Goal: Information Seeking & Learning: Learn about a topic

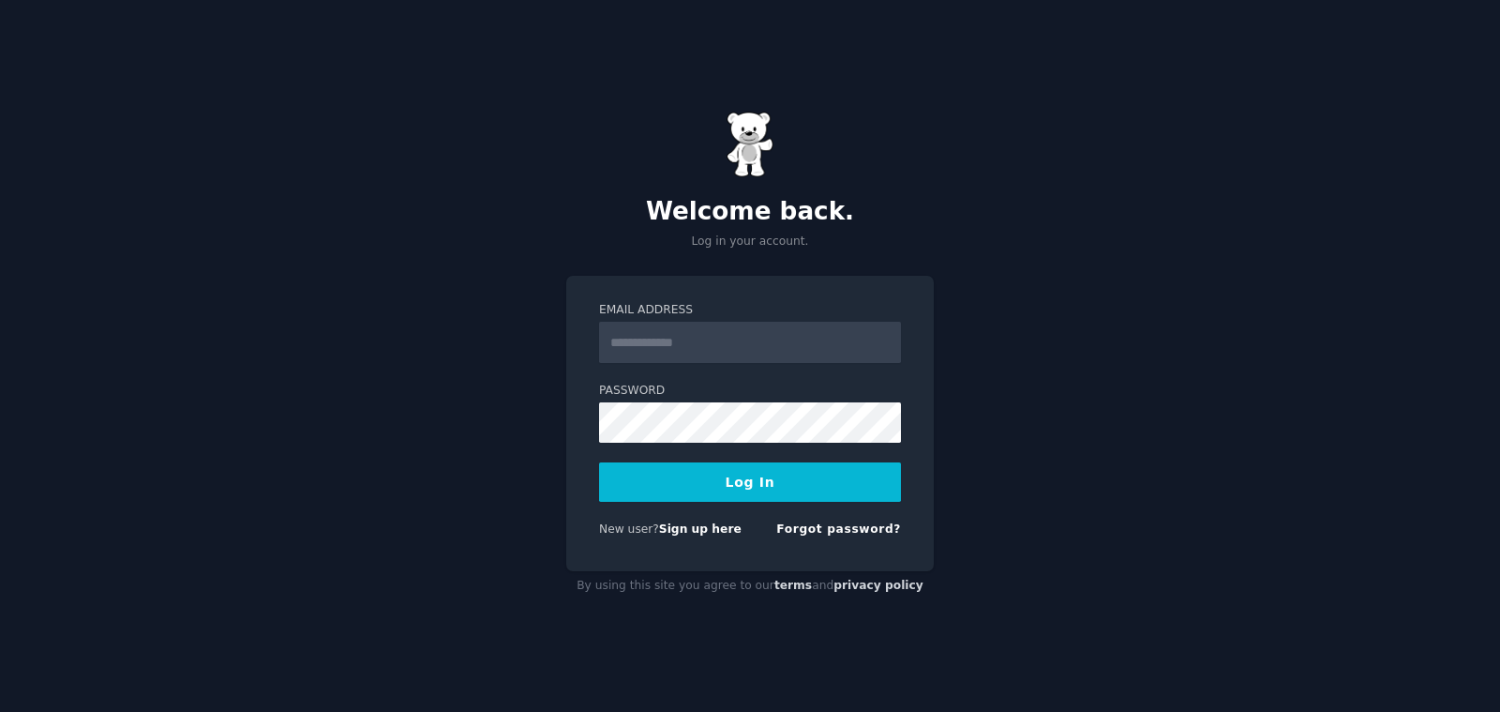
click at [737, 334] on input "Email Address" at bounding box center [750, 342] width 302 height 41
type input "**********"
click at [787, 484] on button "Log In" at bounding box center [750, 481] width 302 height 39
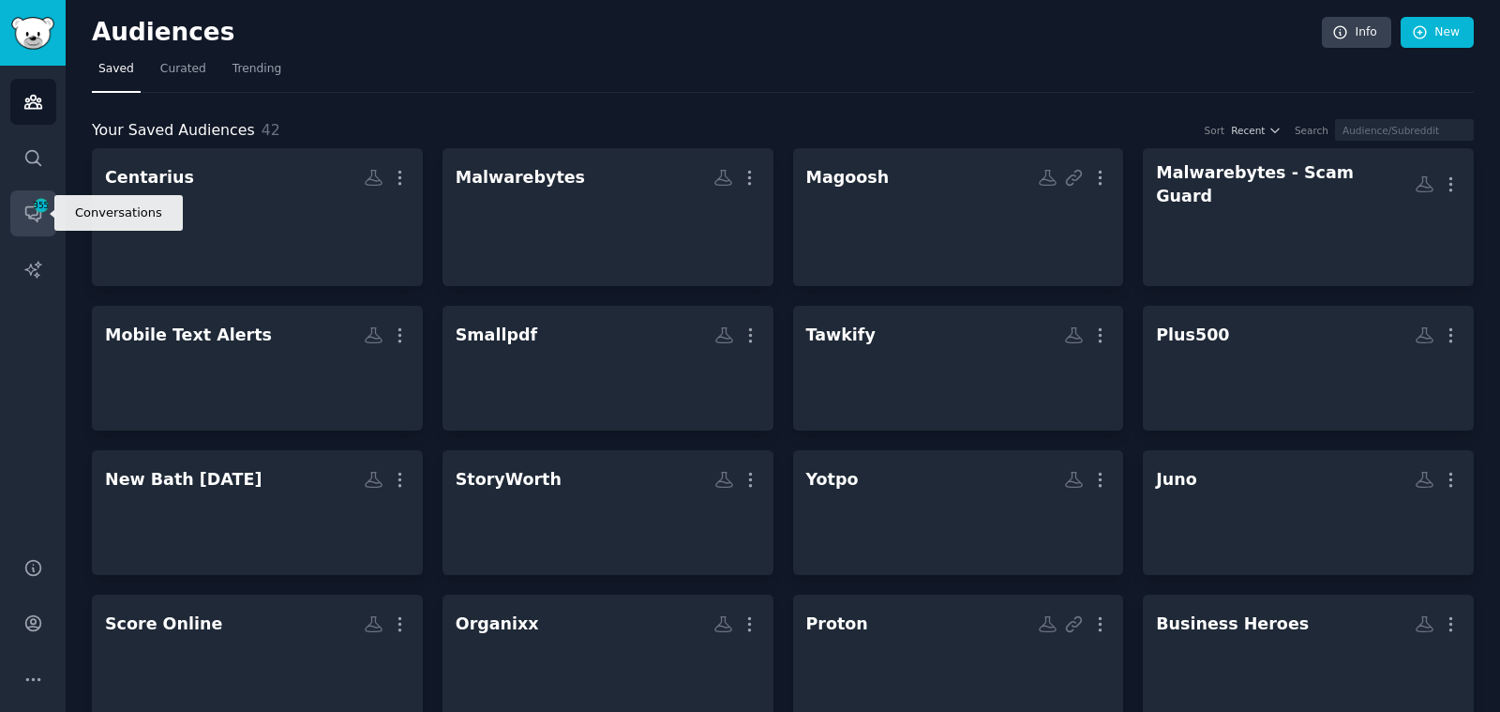
click at [37, 212] on icon "Sidebar" at bounding box center [41, 205] width 17 height 17
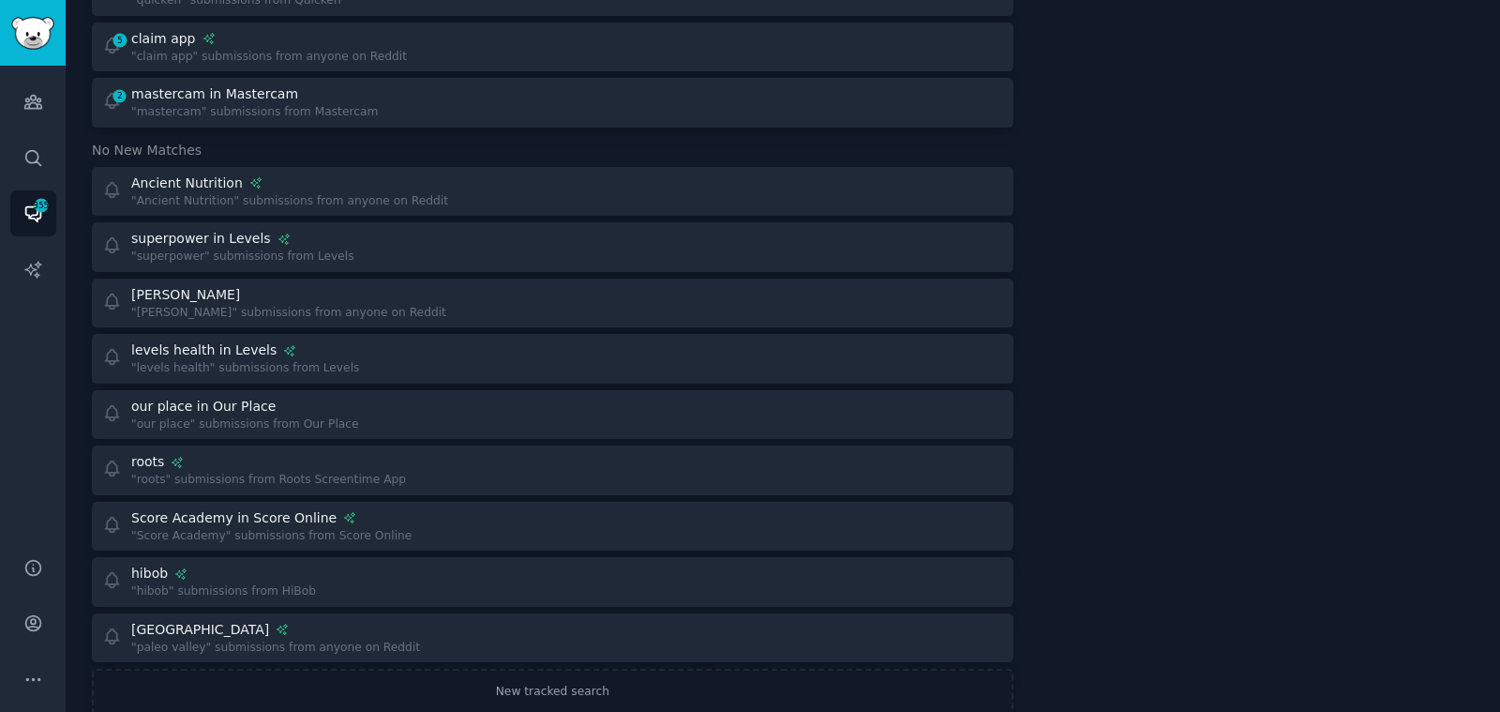
scroll to position [700, 0]
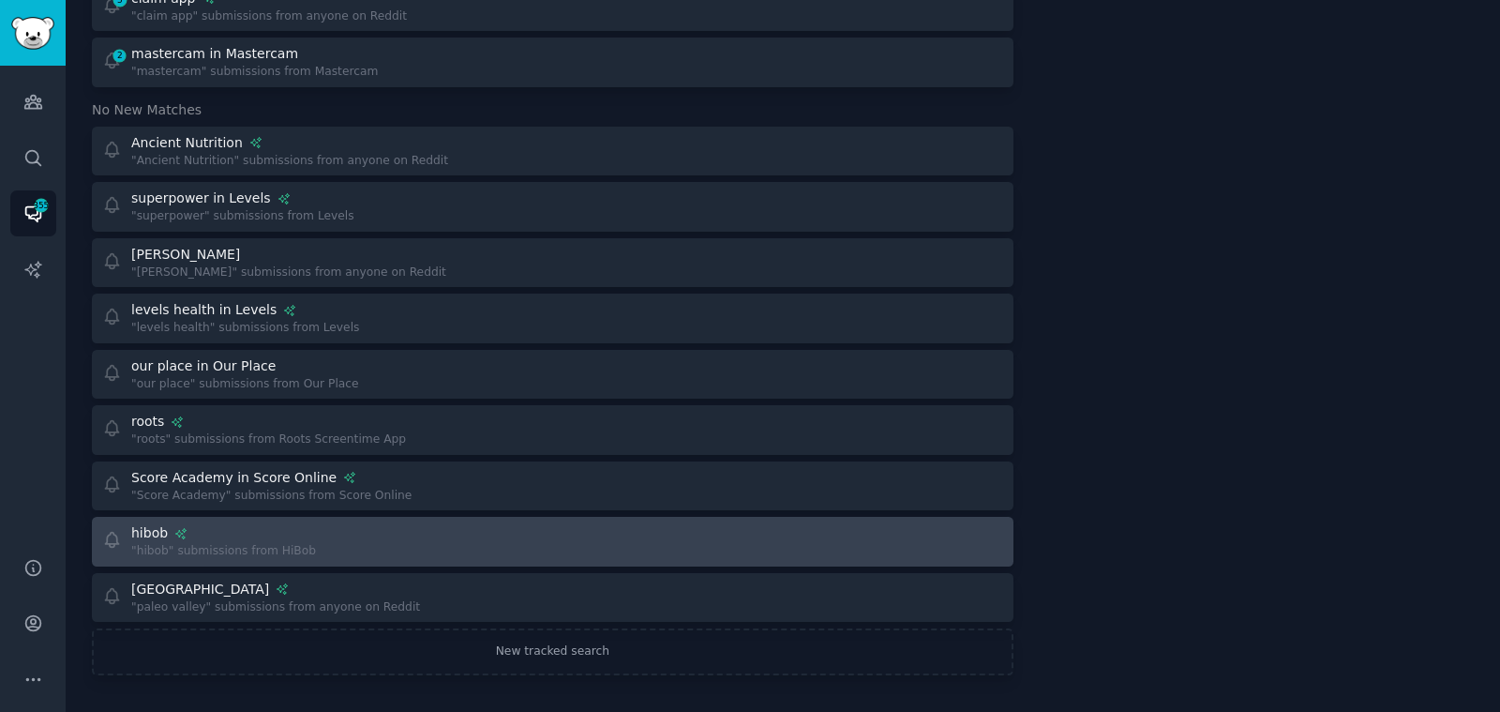
click at [449, 546] on div "hibob "hibob" submissions from HiBob" at bounding box center [321, 541] width 438 height 37
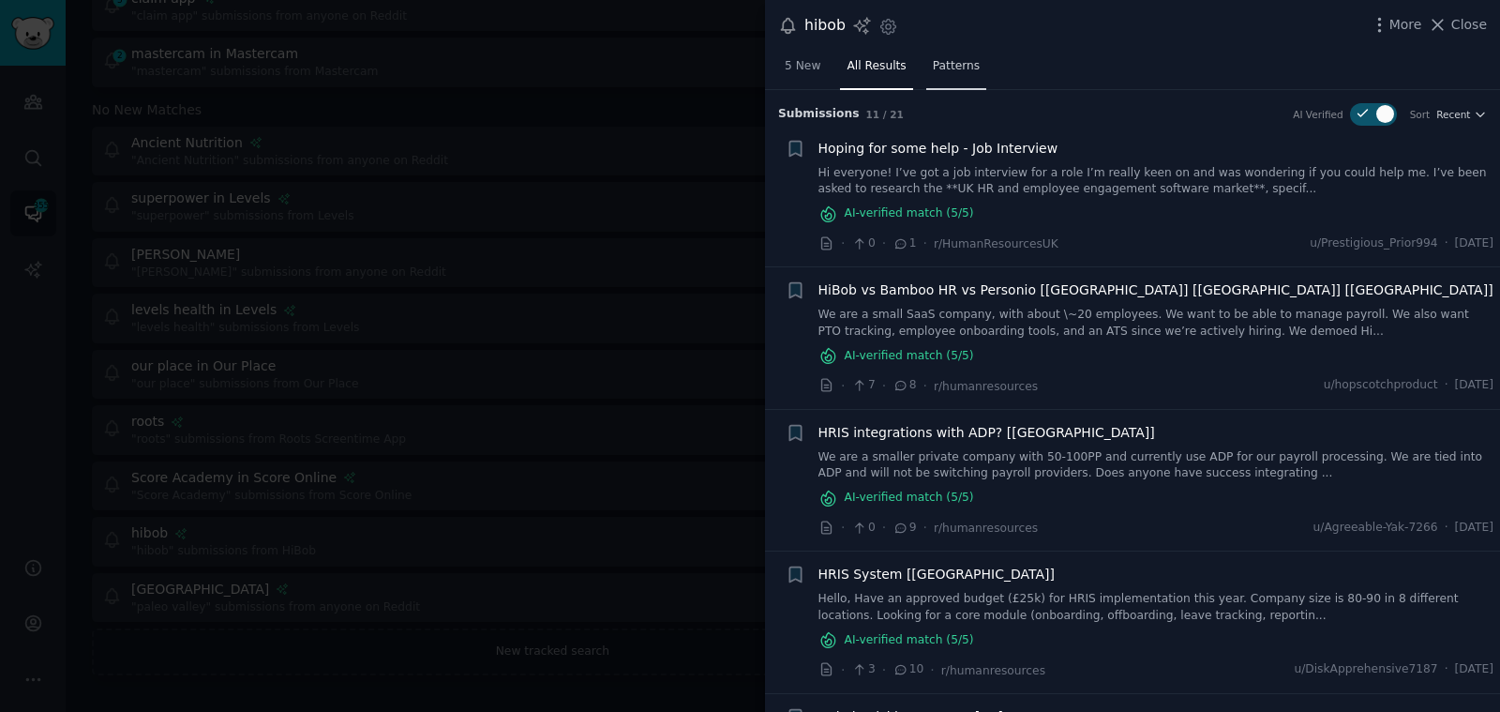
click at [941, 74] on link "Patterns" at bounding box center [956, 71] width 60 height 38
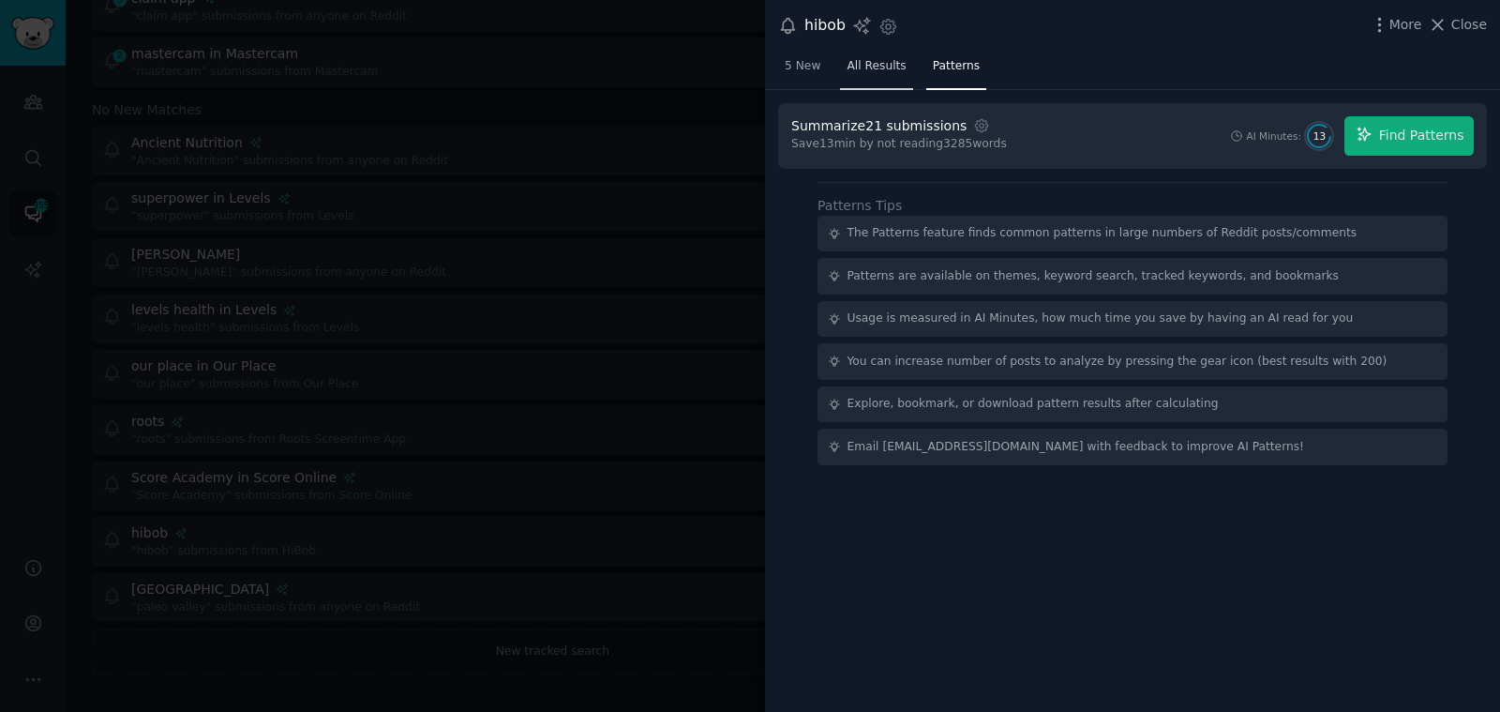
click at [883, 67] on span "All Results" at bounding box center [876, 66] width 59 height 17
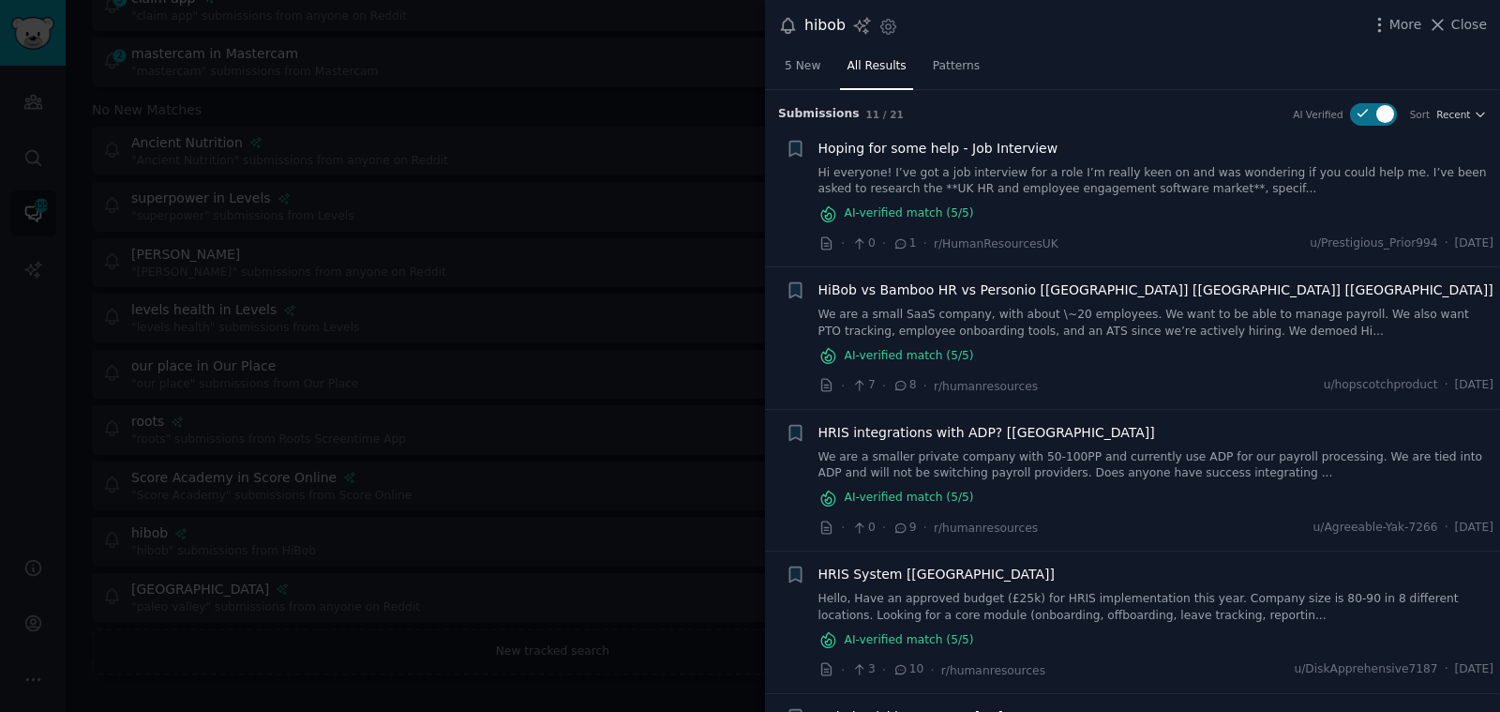
click at [1367, 111] on div at bounding box center [1373, 114] width 47 height 22
checkbox input "false"
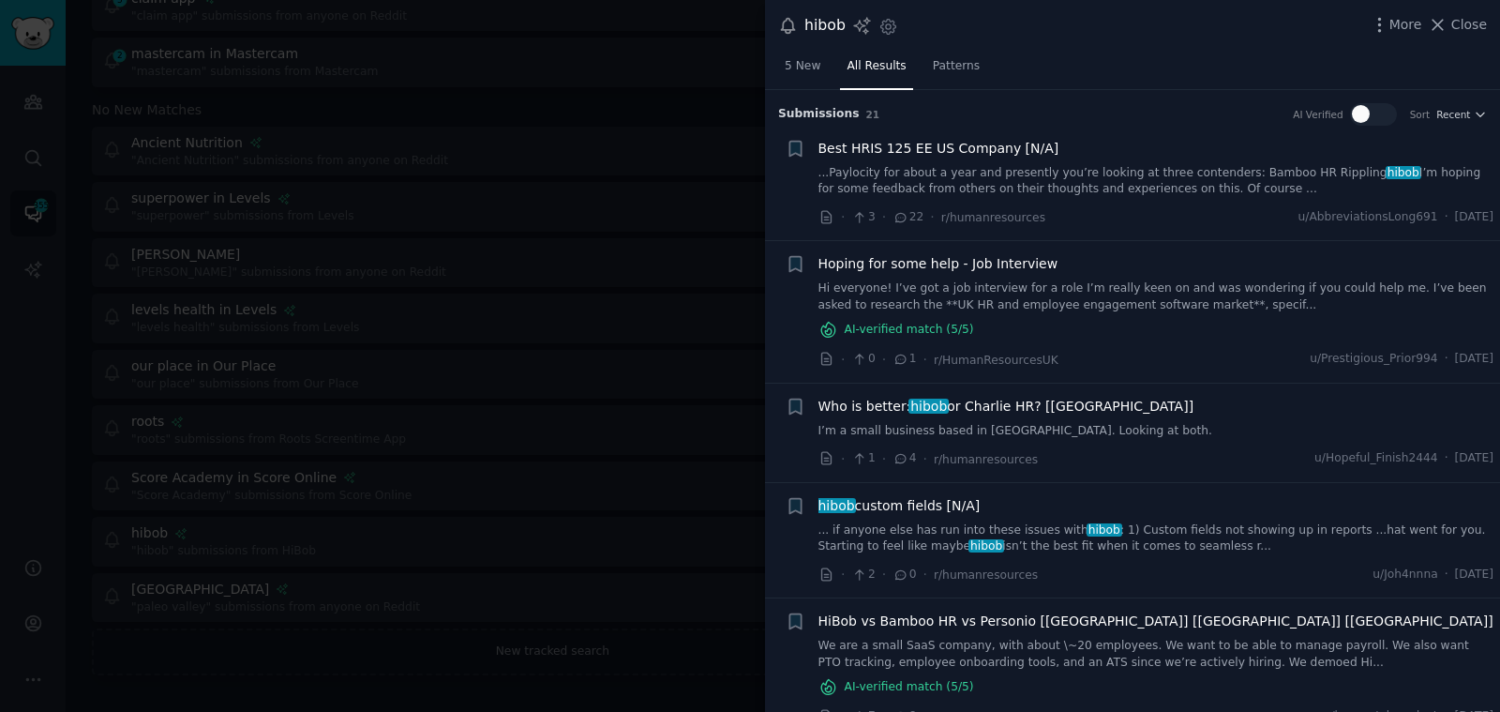
click at [277, 205] on div at bounding box center [750, 356] width 1500 height 712
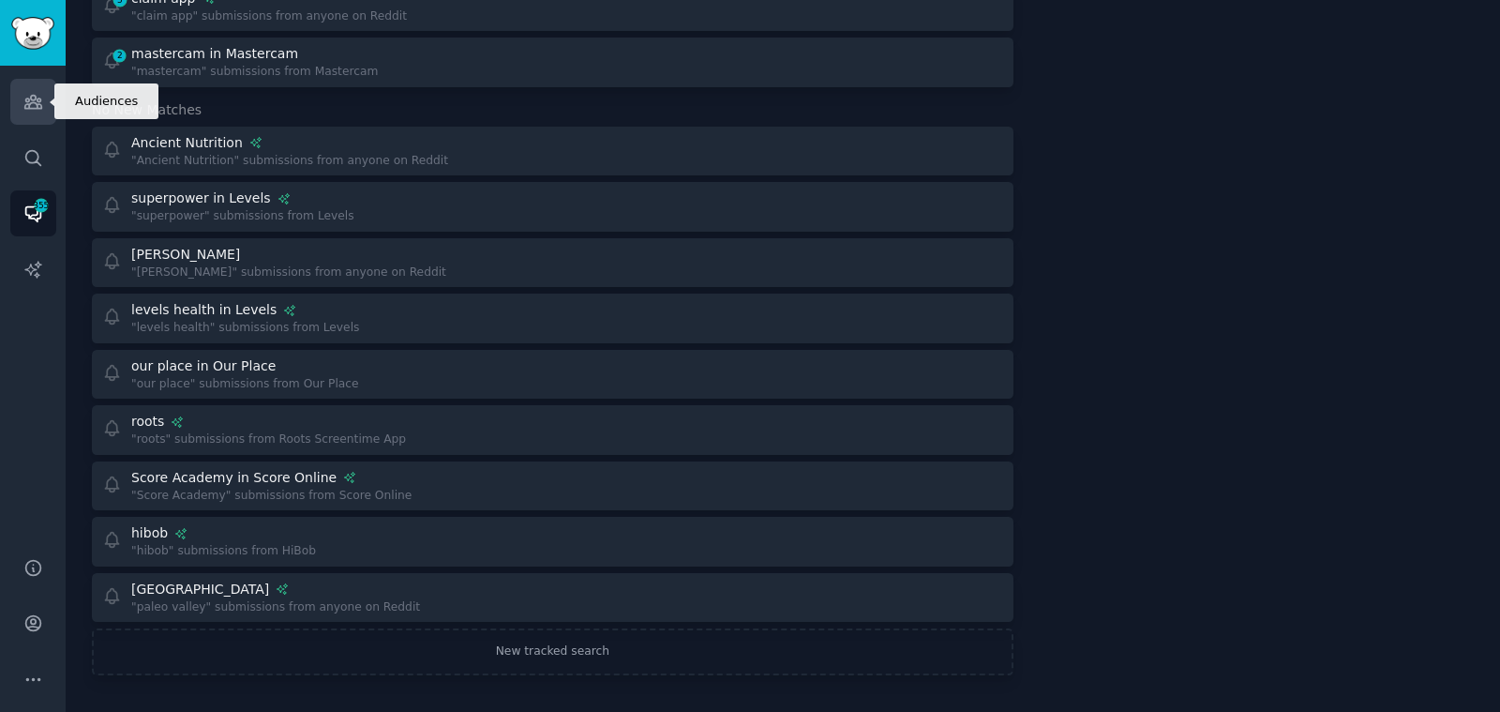
click at [35, 92] on icon "Sidebar" at bounding box center [33, 102] width 20 height 20
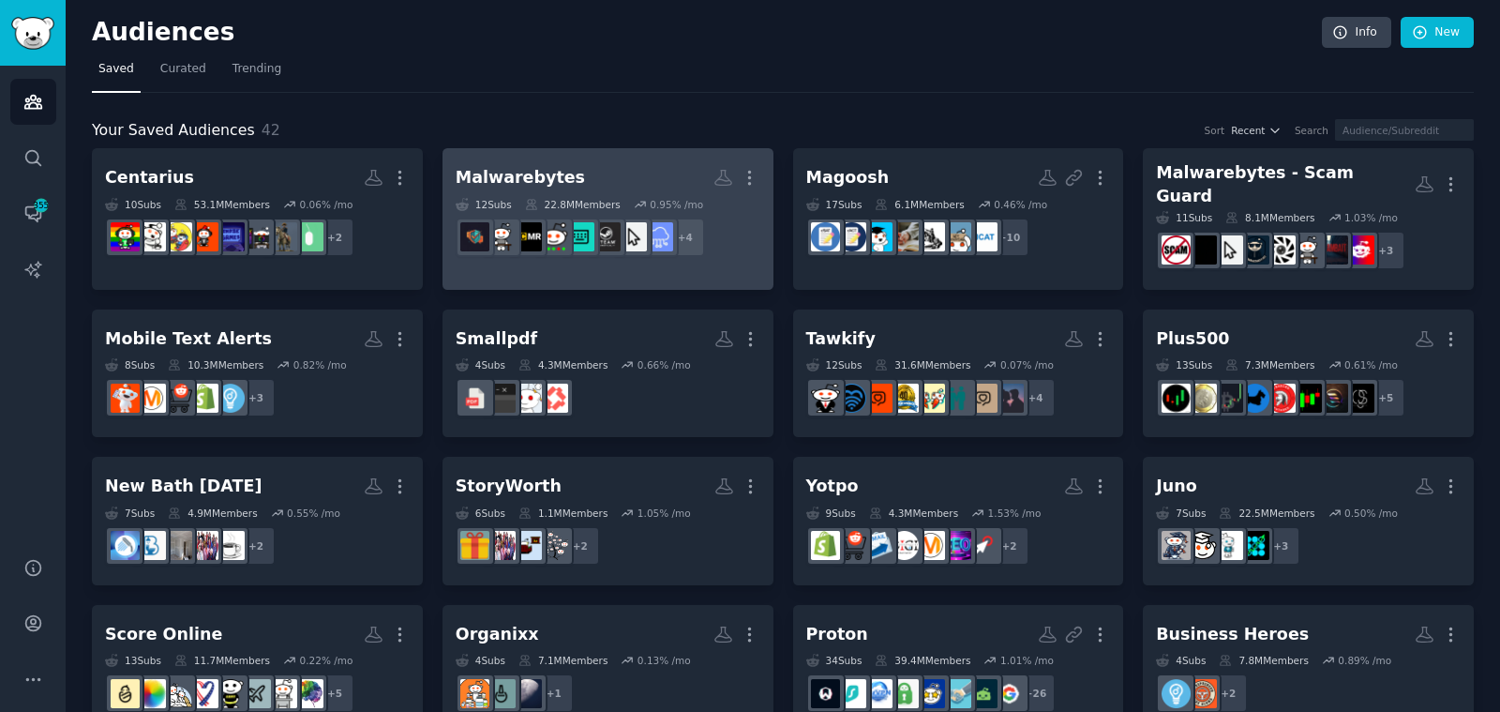
click at [515, 157] on link "Malwarebytes More 12 Sub s 22.8M Members 0.95 % /mo + 4" at bounding box center [607, 219] width 331 height 142
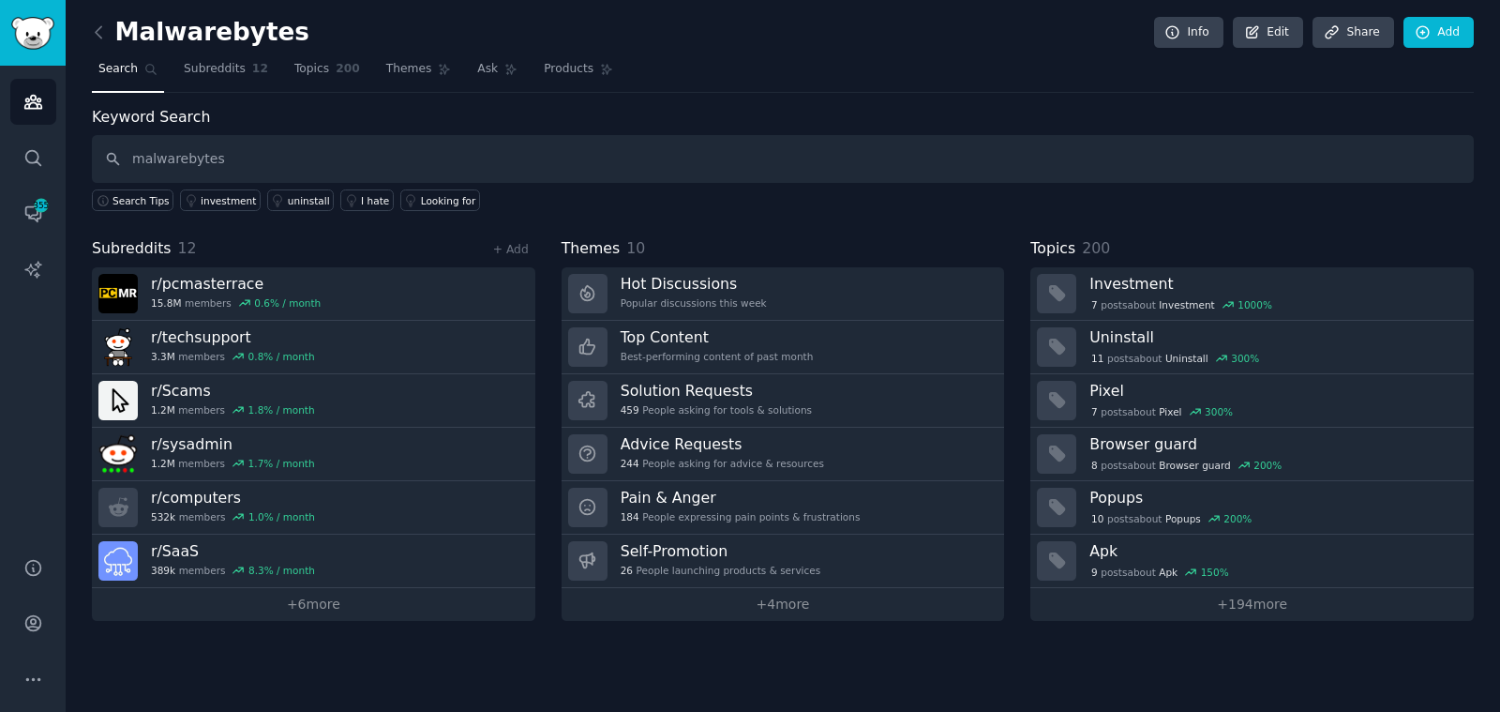
type input "malwarebytes"
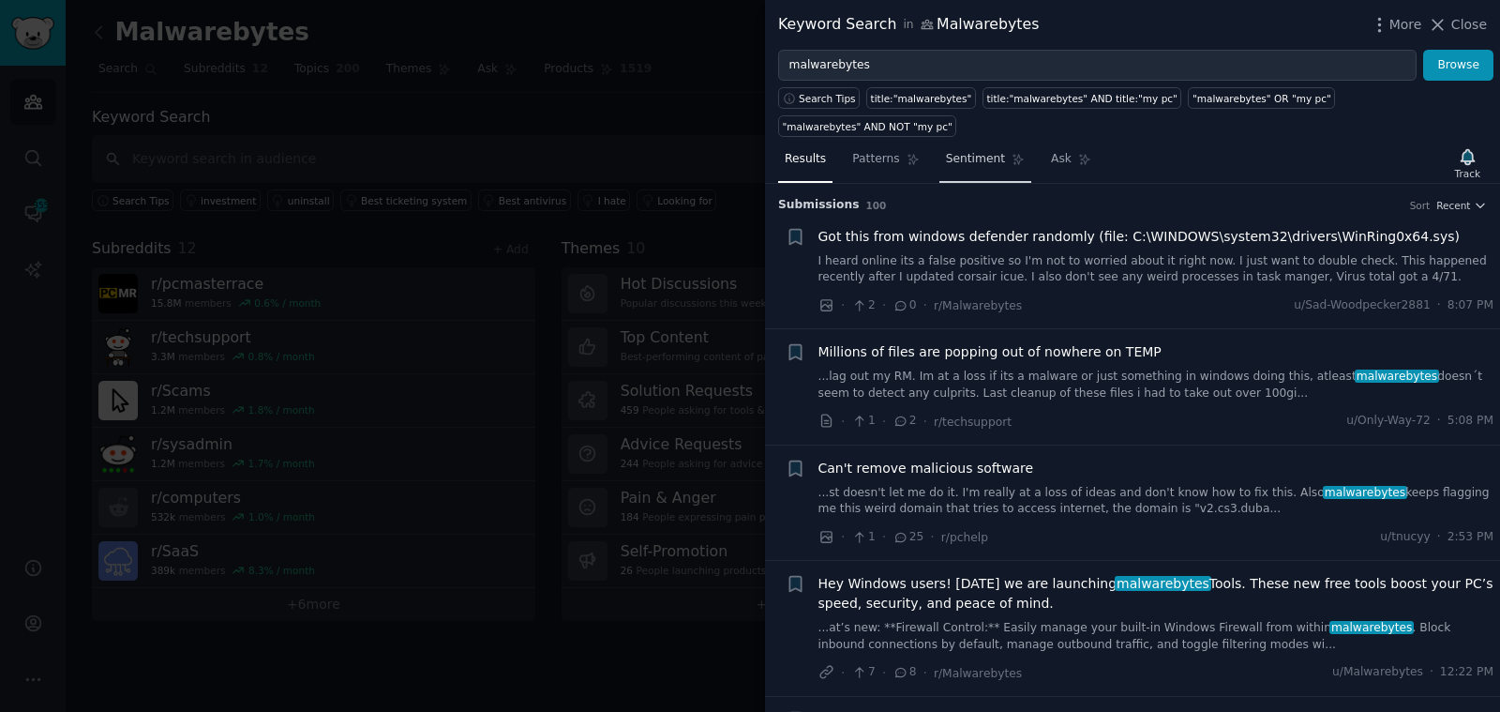
click at [966, 152] on span "Sentiment" at bounding box center [975, 159] width 59 height 17
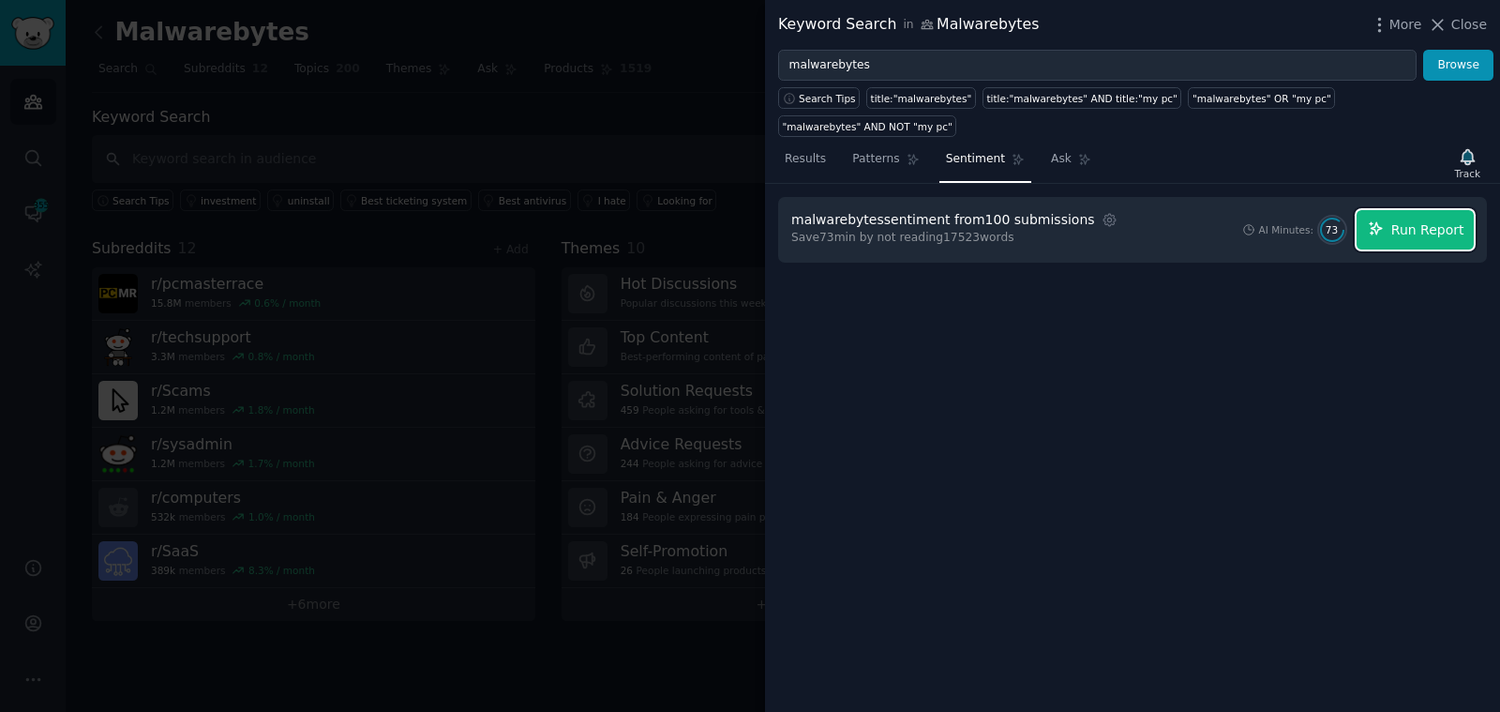
click at [1428, 229] on span "Run Report" at bounding box center [1427, 230] width 73 height 20
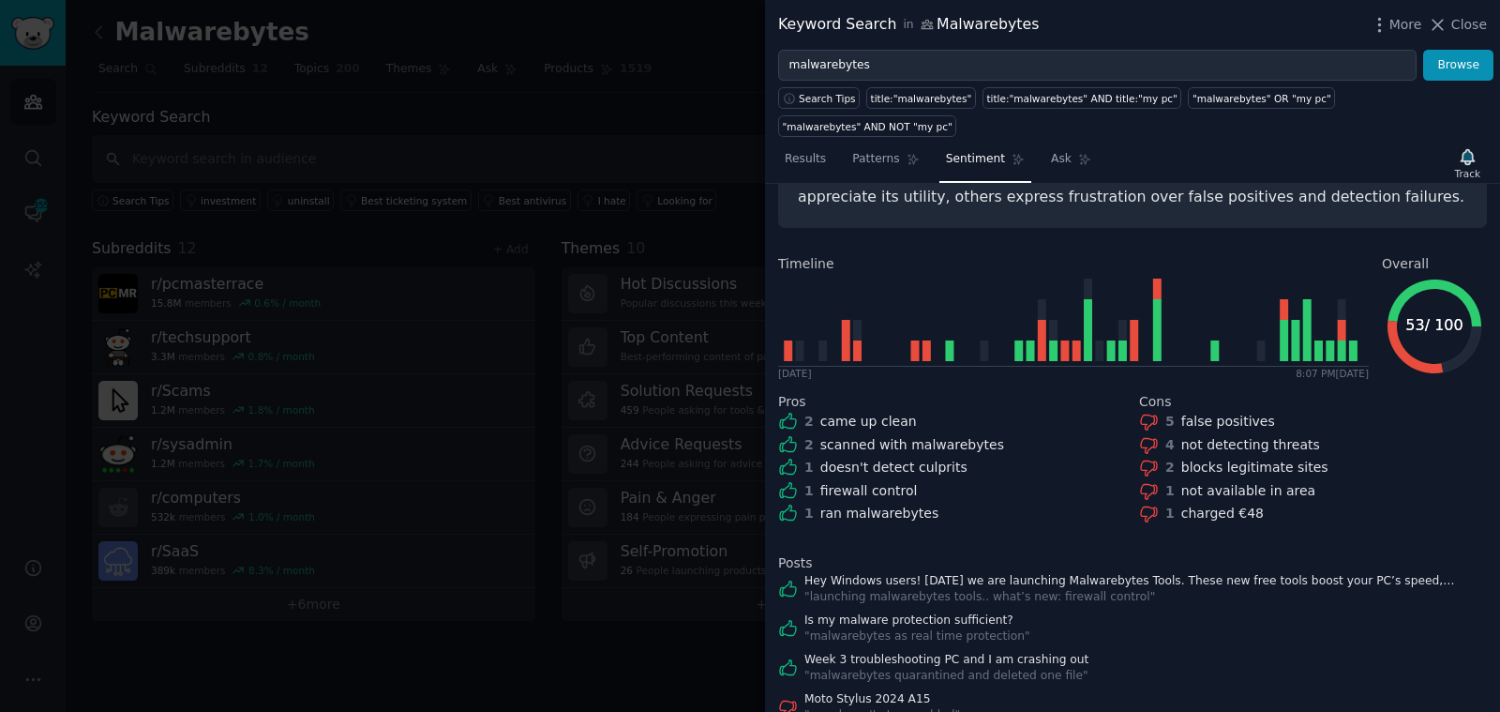
scroll to position [240, 0]
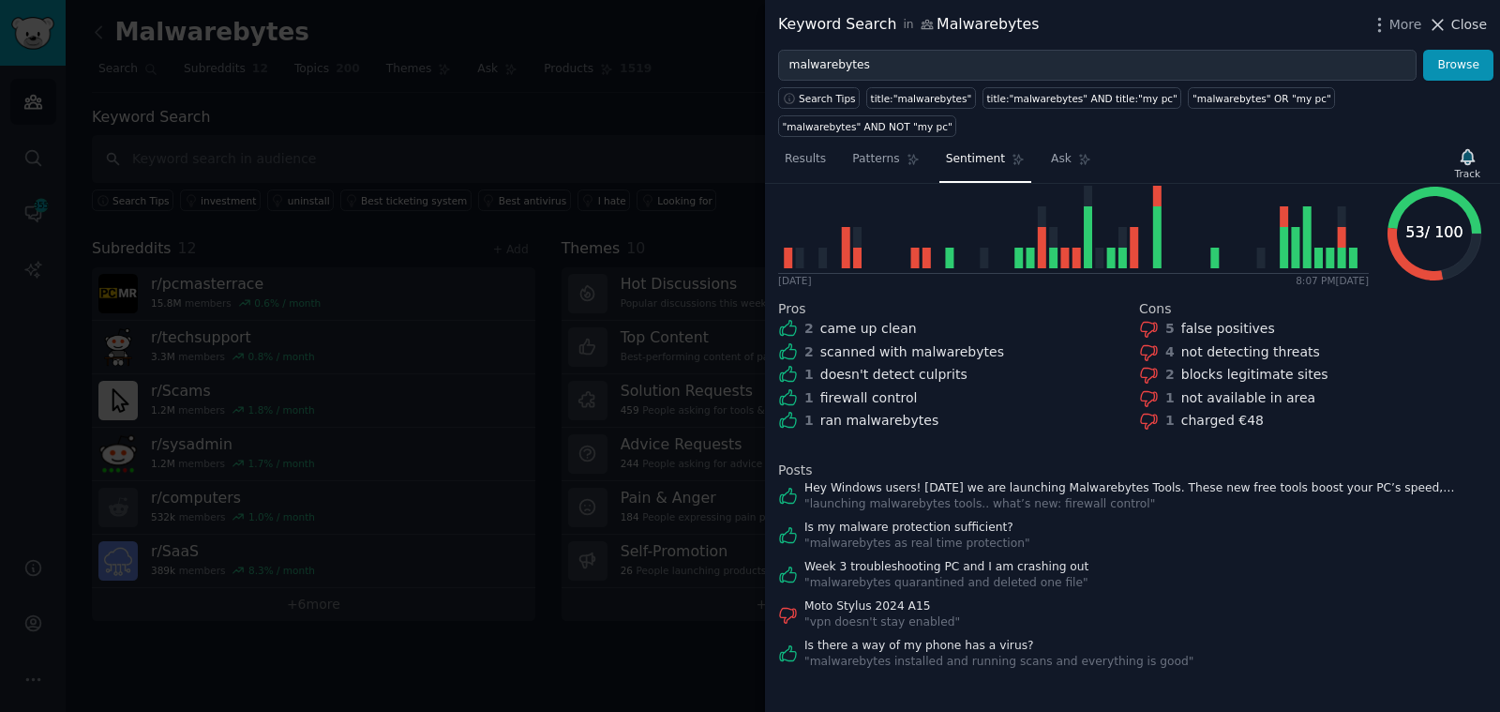
click at [1467, 28] on span "Close" at bounding box center [1469, 25] width 36 height 20
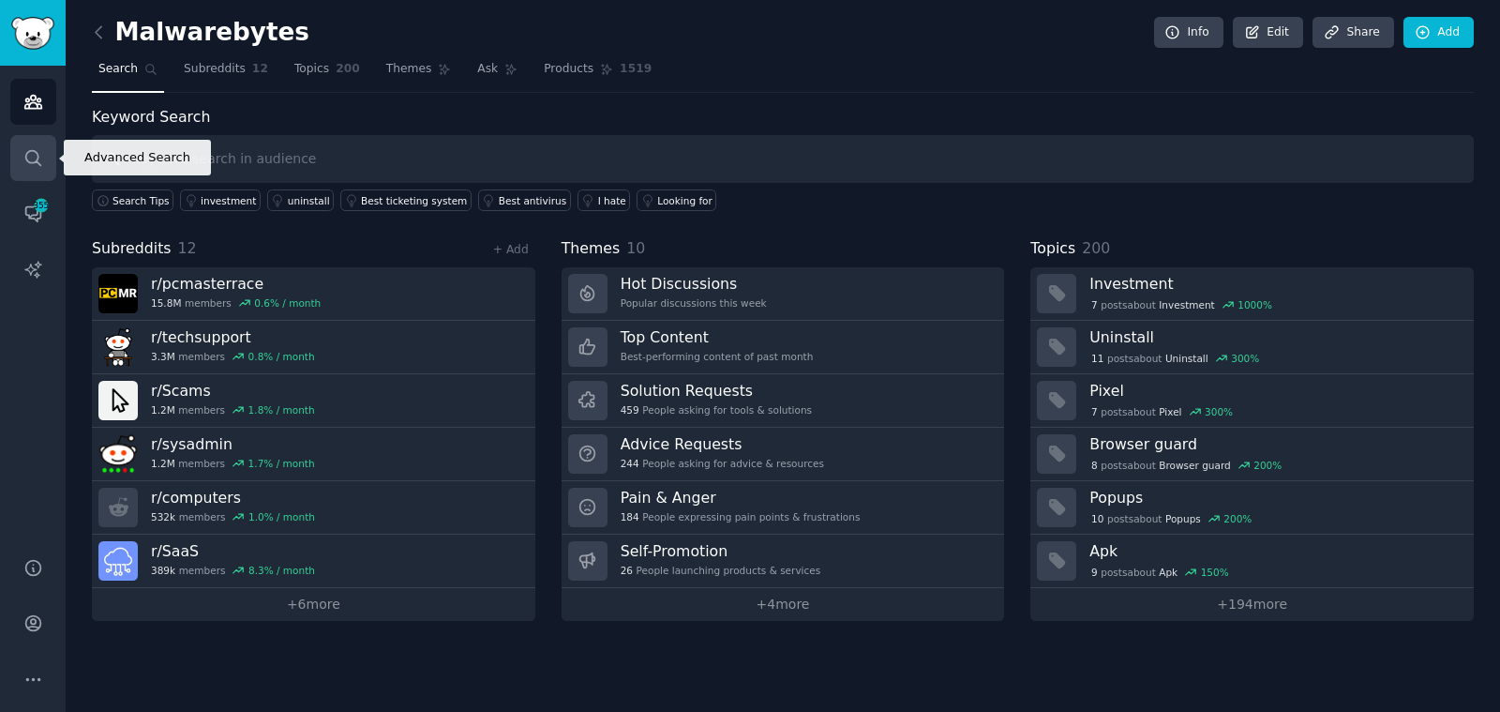
click at [20, 136] on link "Search" at bounding box center [33, 158] width 46 height 46
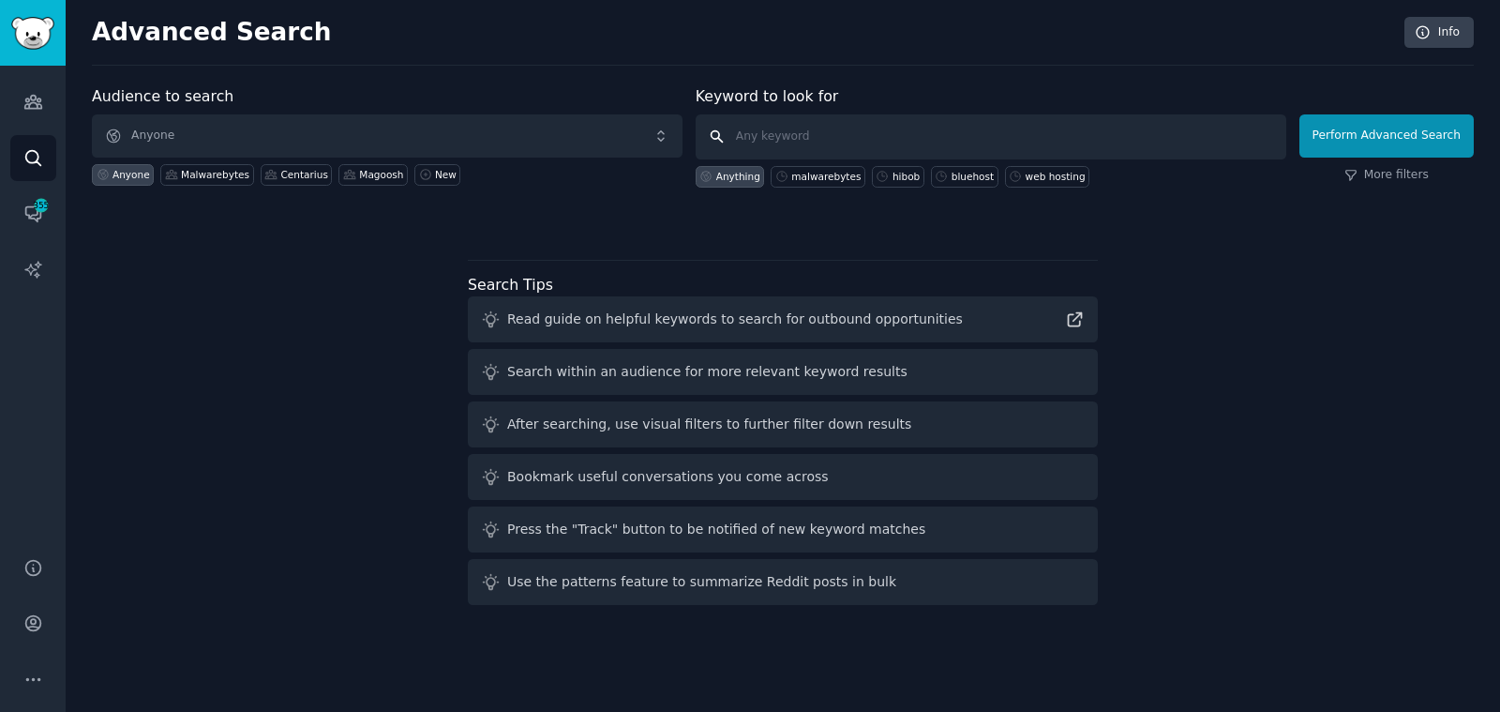
click at [826, 129] on input "text" at bounding box center [991, 136] width 591 height 45
click at [818, 178] on div "malwarebytes" at bounding box center [825, 176] width 69 height 13
type input "malwarebytes"
click at [1358, 117] on button "Perform Advanced Search" at bounding box center [1386, 135] width 174 height 43
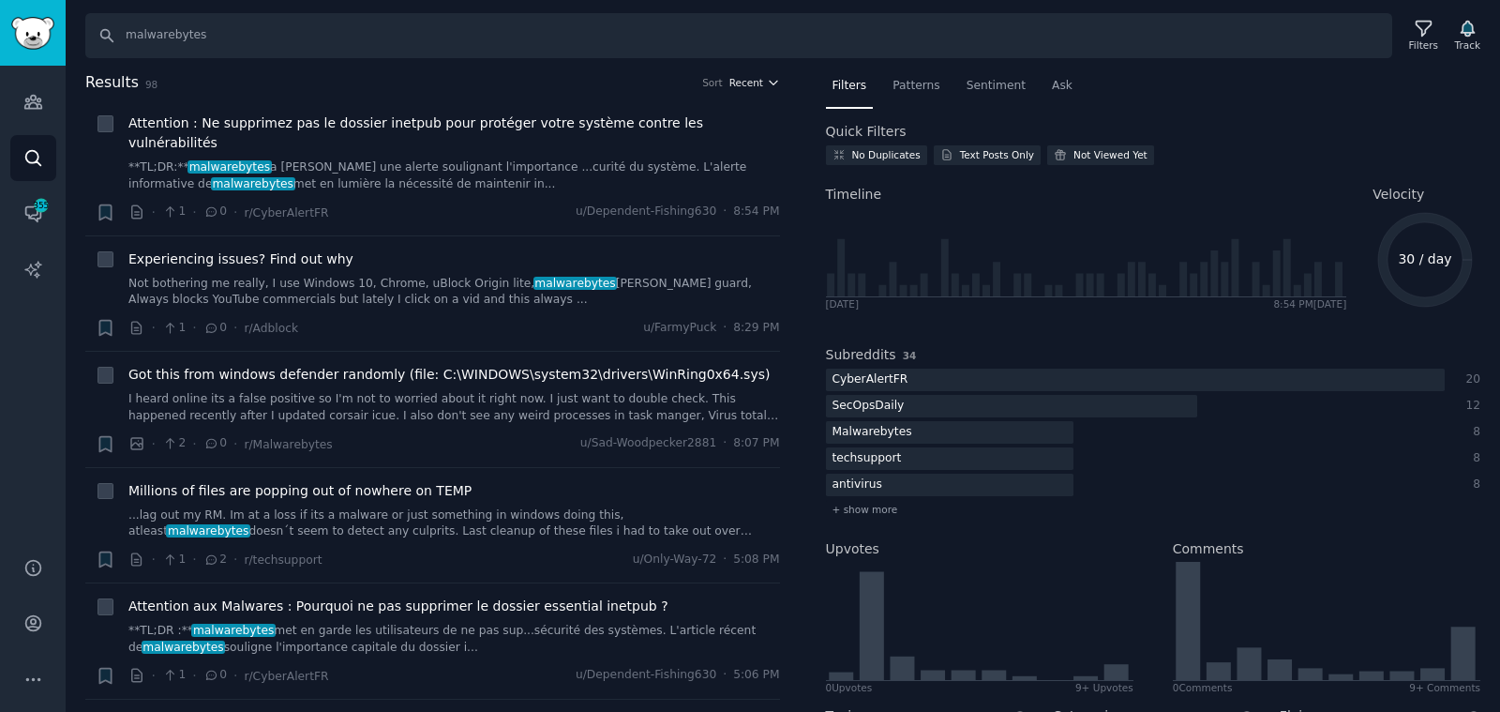
click at [767, 81] on icon "button" at bounding box center [773, 82] width 13 height 13
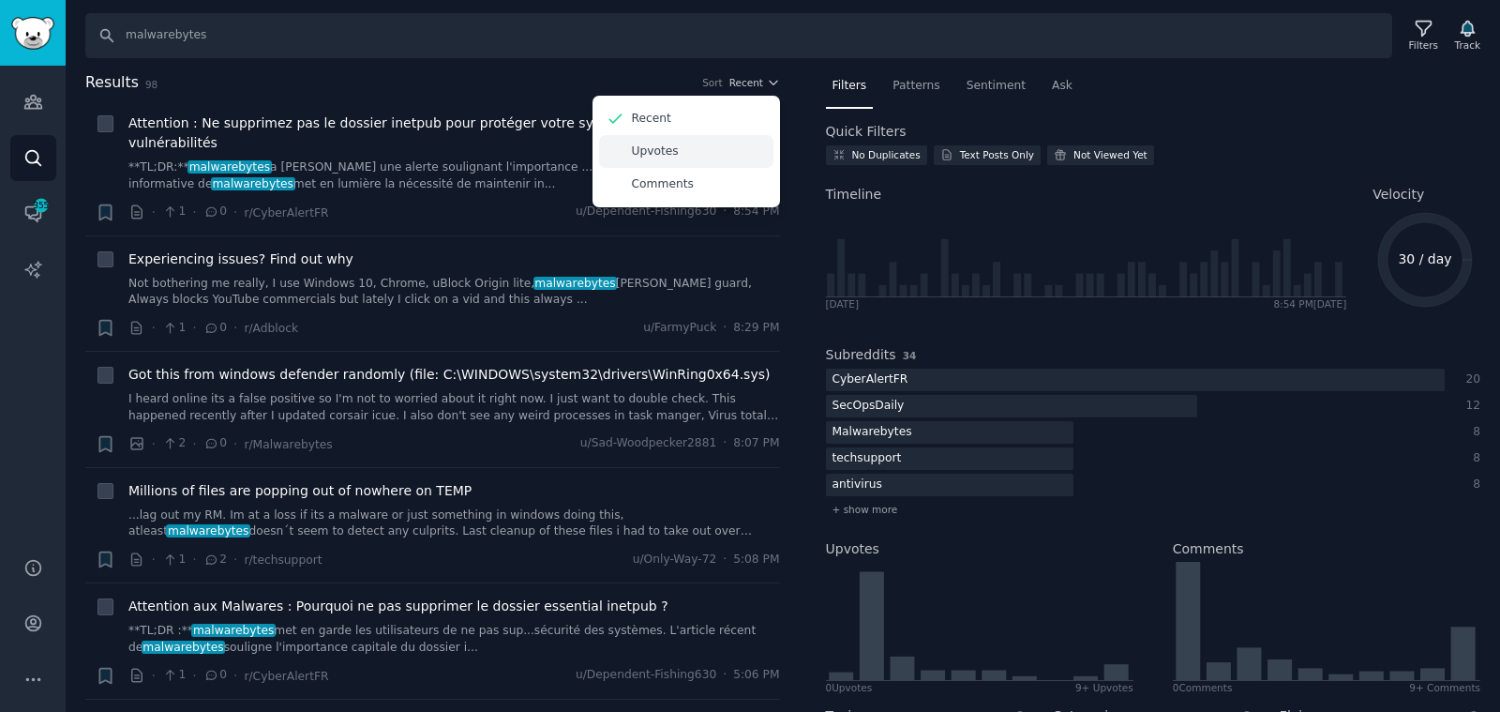
click at [703, 161] on div "Upvotes" at bounding box center [686, 151] width 174 height 33
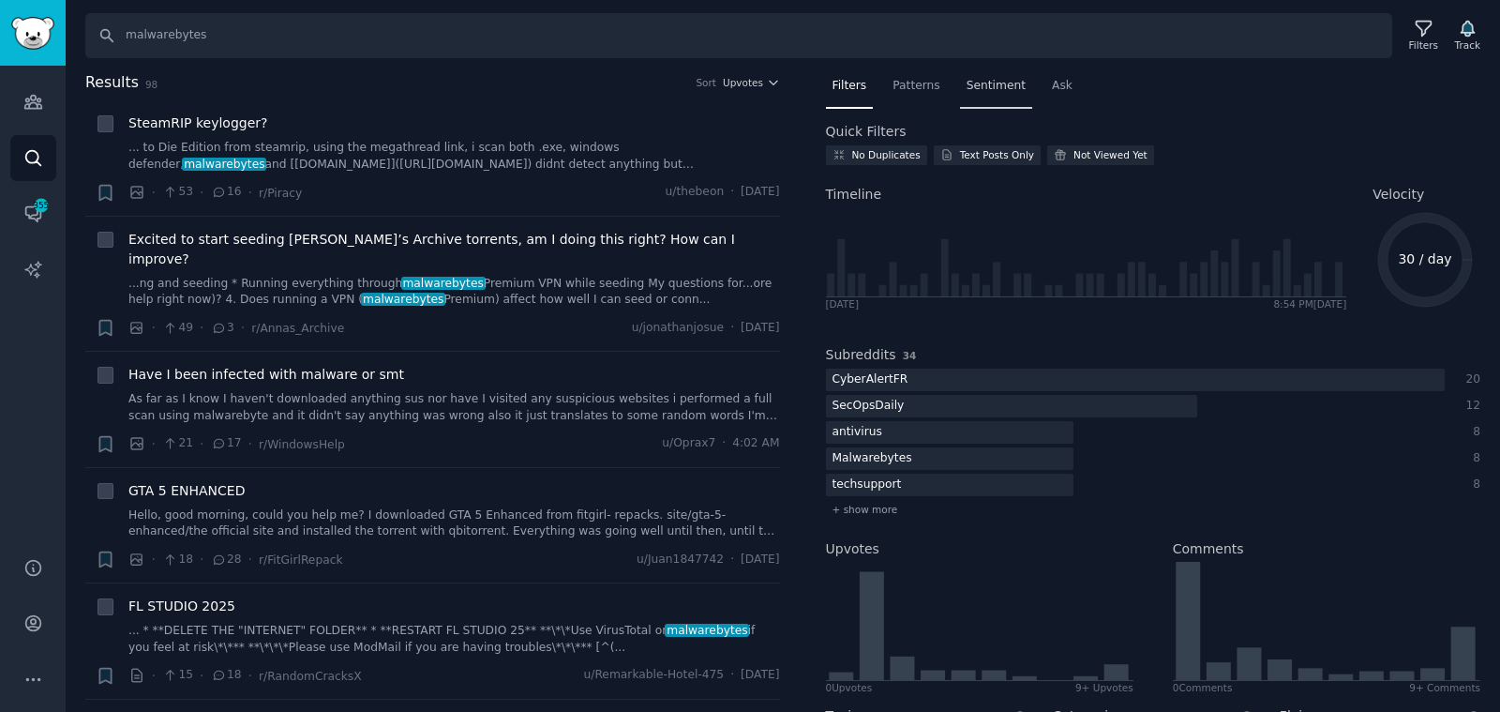
click at [997, 89] on span "Sentiment" at bounding box center [995, 86] width 59 height 17
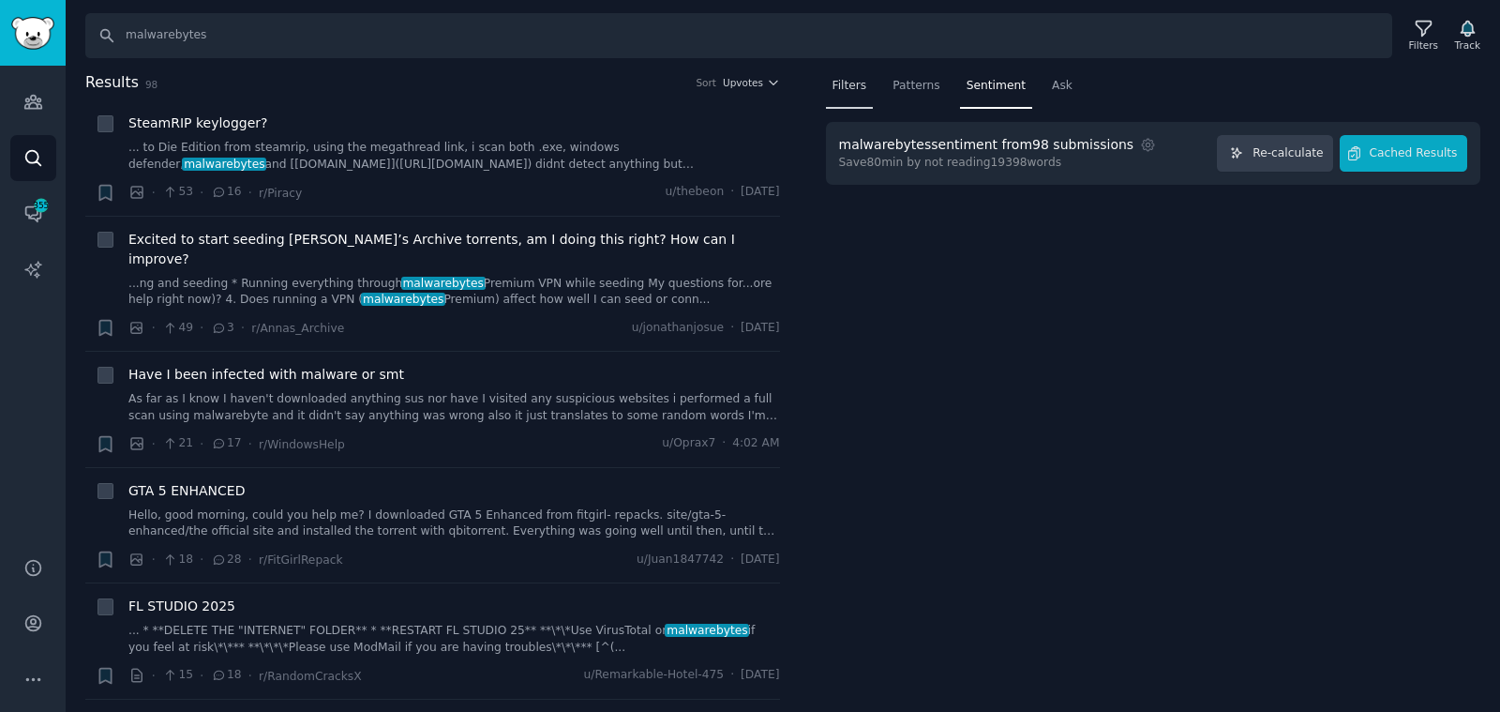
click at [837, 78] on span "Filters" at bounding box center [849, 86] width 35 height 17
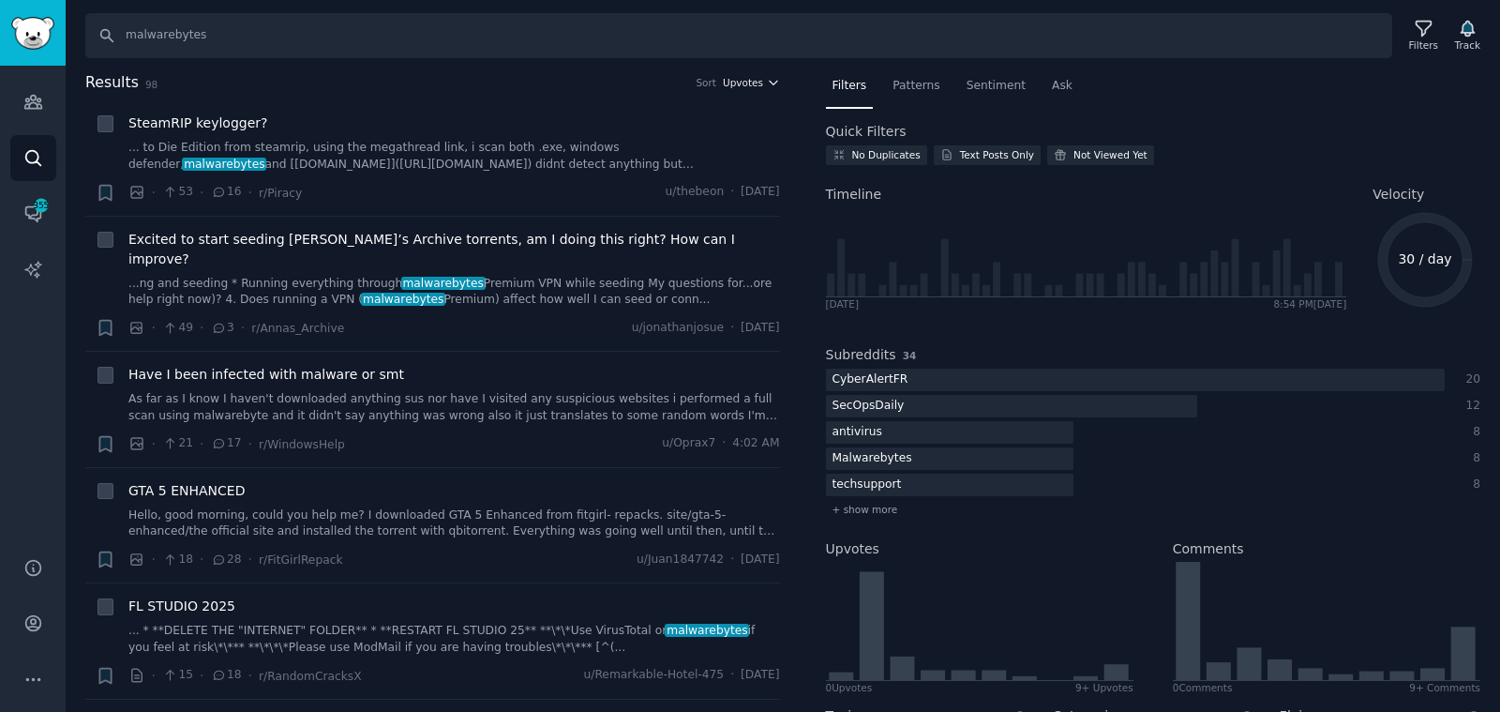
click at [743, 79] on span "Upvotes" at bounding box center [743, 82] width 40 height 13
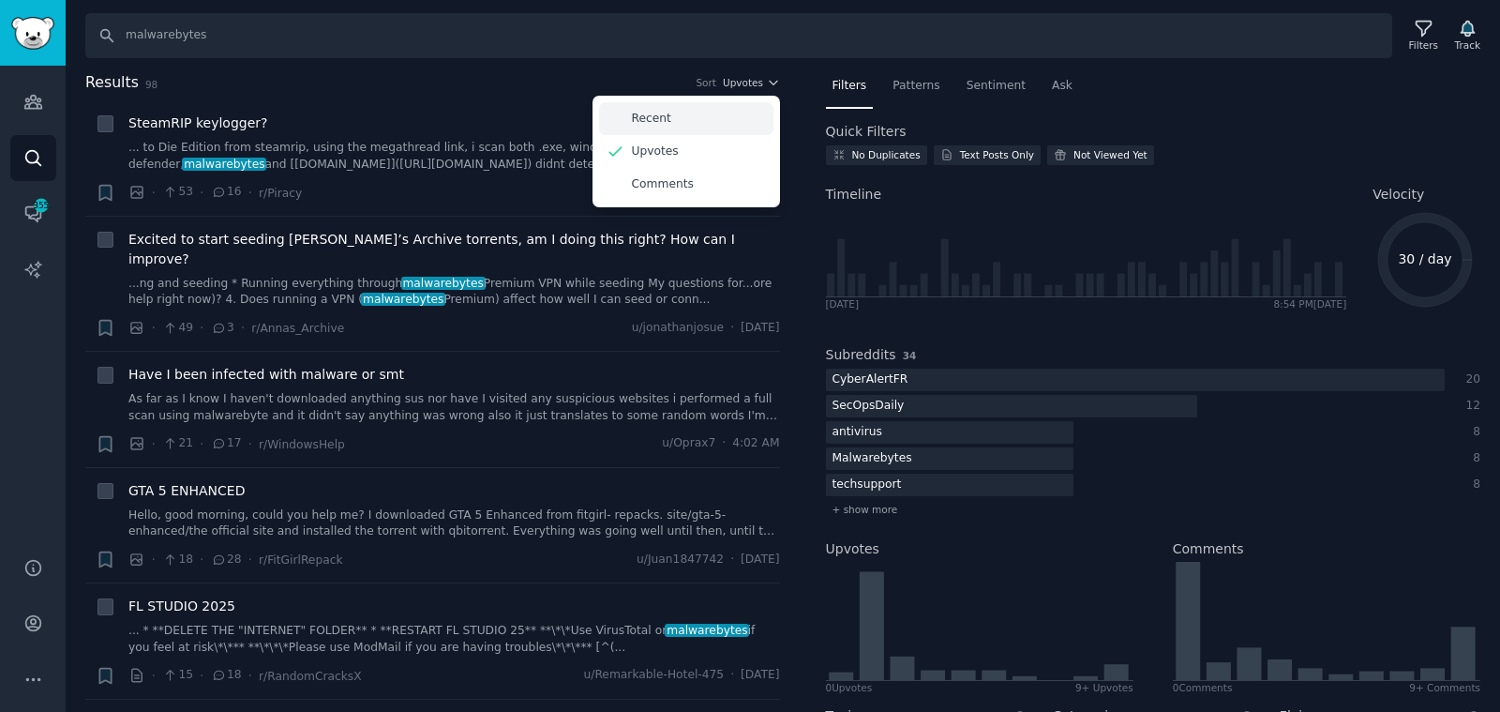
click at [710, 112] on div "Recent" at bounding box center [686, 118] width 174 height 33
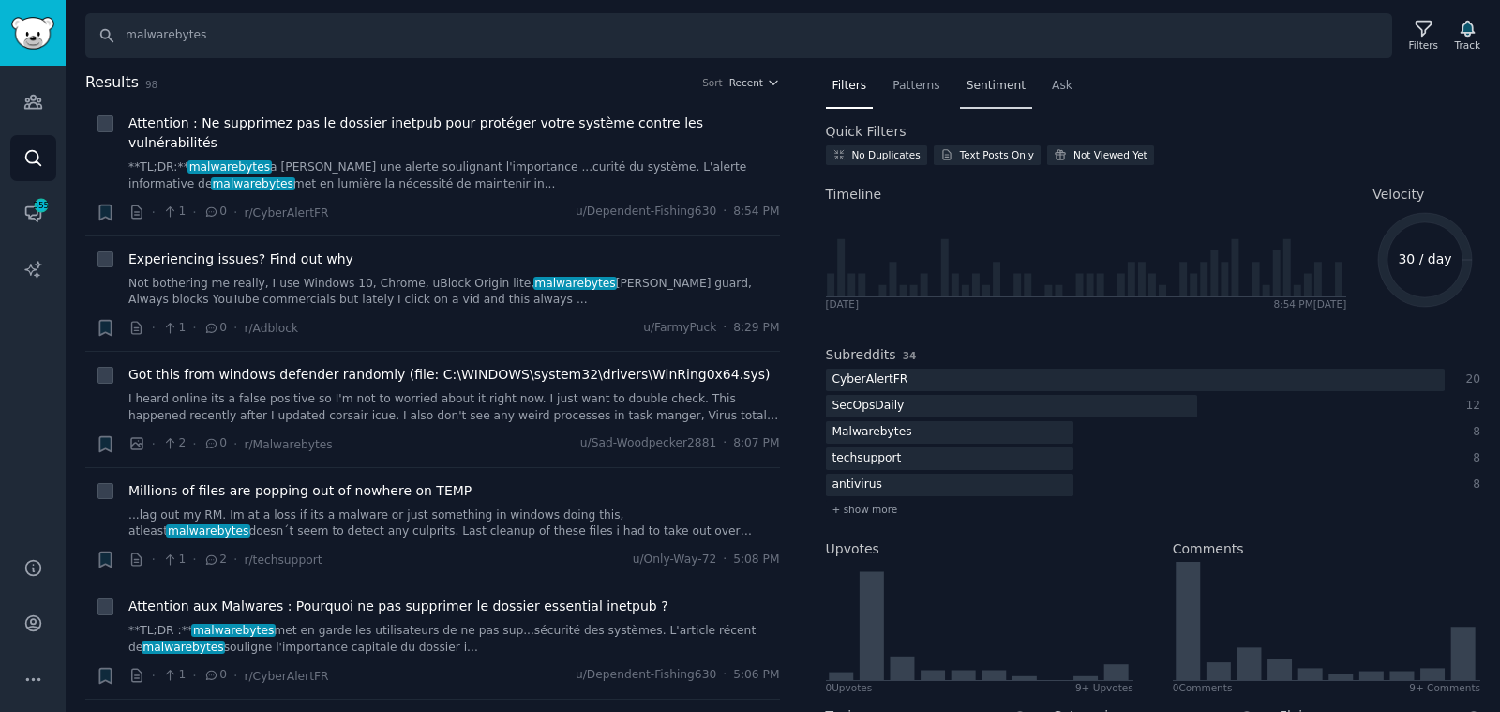
click at [987, 75] on div "Sentiment" at bounding box center [996, 90] width 72 height 38
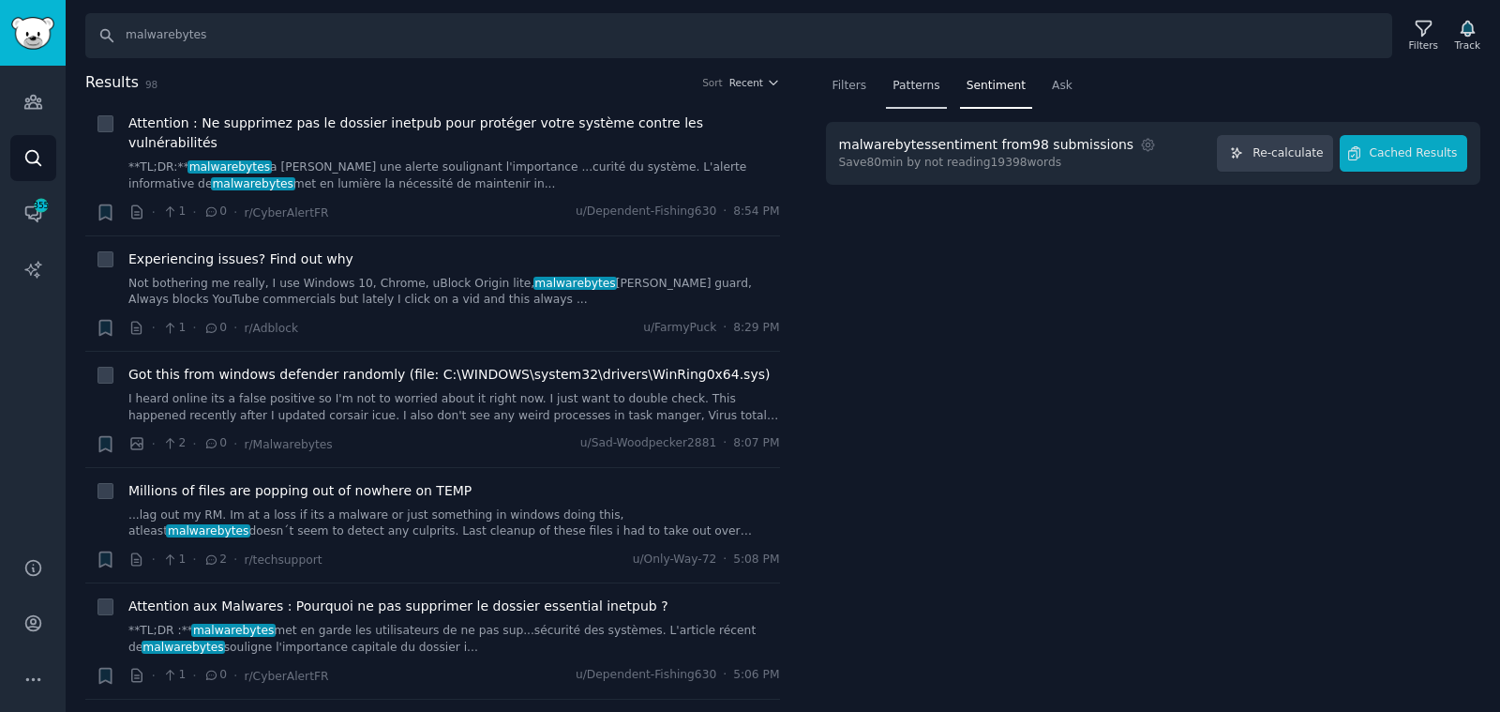
click at [917, 78] on span "Patterns" at bounding box center [915, 86] width 47 height 17
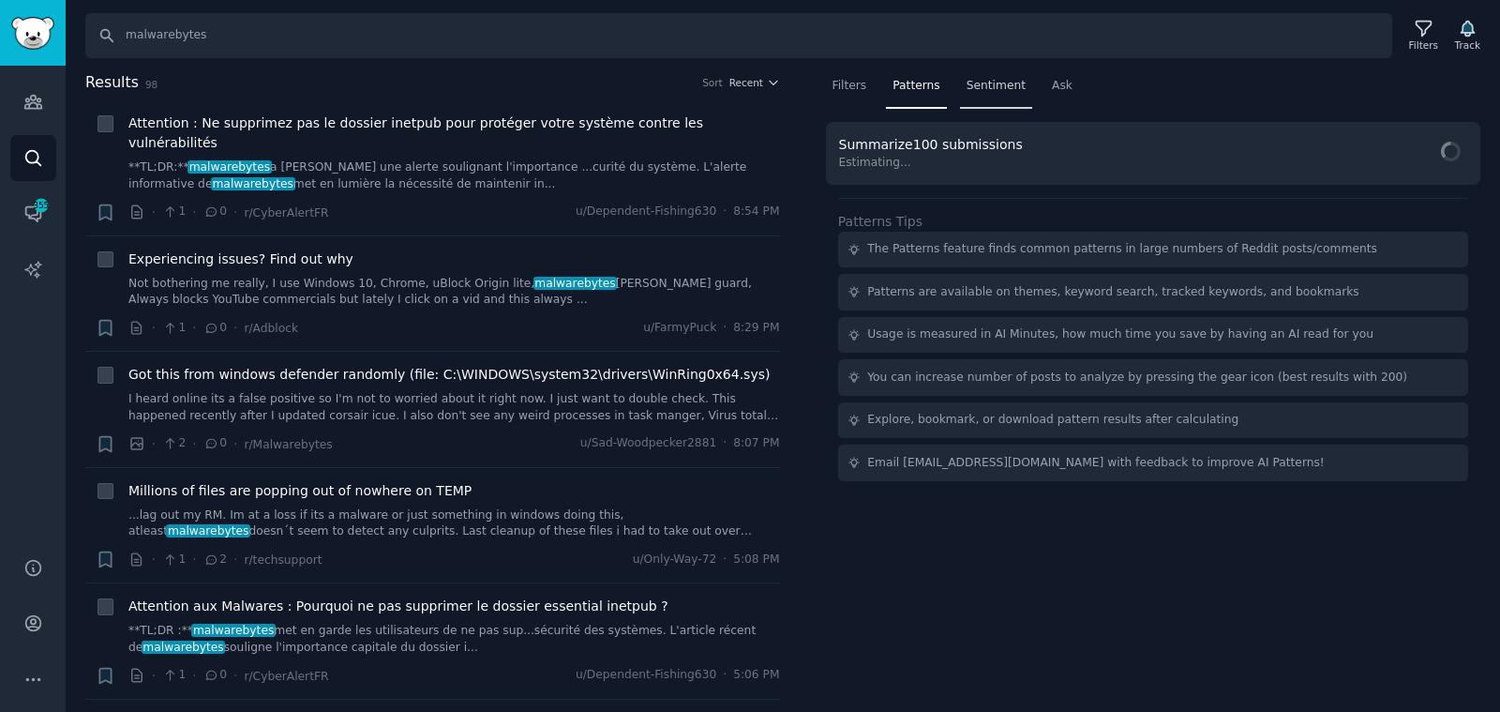
click at [1007, 87] on span "Sentiment" at bounding box center [995, 86] width 59 height 17
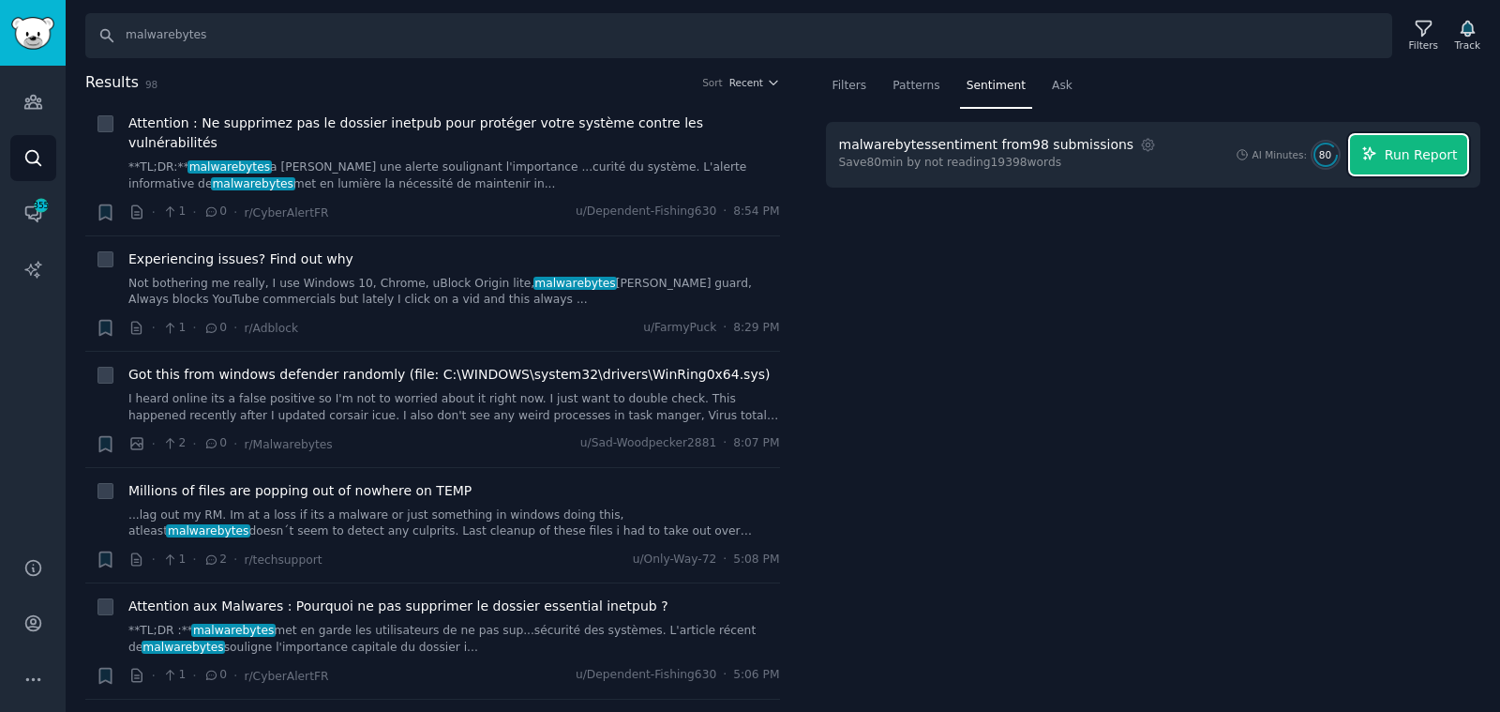
click at [1411, 153] on span "Run Report" at bounding box center [1421, 155] width 73 height 20
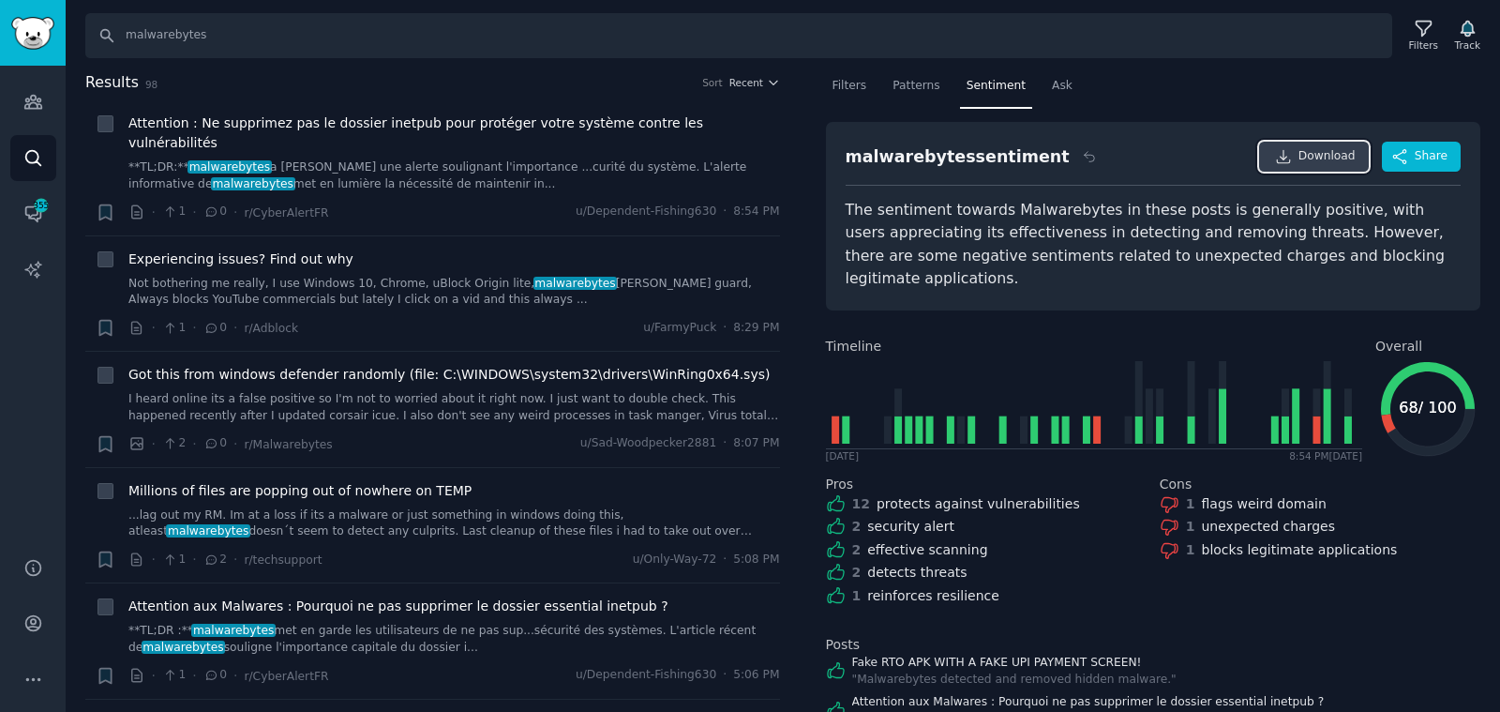
drag, startPoint x: 1258, startPoint y: 143, endPoint x: 1270, endPoint y: 143, distance: 12.2
click at [1259, 143] on link "Download" at bounding box center [1314, 157] width 110 height 30
